Goal: Submit feedback/report problem

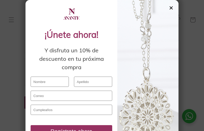
scroll to position [130, 0]
click at [142, 65] on div at bounding box center [147, 87] width 61 height 175
type input "[PERSON_NAME][EMAIL_ADDRESS][PERSON_NAME][DOMAIN_NAME]"
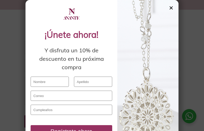
click at [102, 65] on div "Y disfruta un 10% de descuento en tu próxima compra" at bounding box center [71, 58] width 81 height 25
type input "854380260"
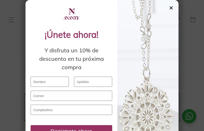
scroll to position [130, 0]
type textarea "Propuesta para [GEOGRAPHIC_DATA]. Hola, es un placer saludarte. Te escribo porq…"
click at [62, 65] on div "Y disfruta un 10% de descuento en tu próxima compra" at bounding box center [71, 58] width 81 height 25
type input "[PERSON_NAME]"
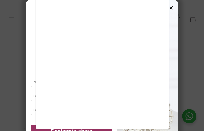
scroll to position [89, 0]
